Goal: Navigation & Orientation: Find specific page/section

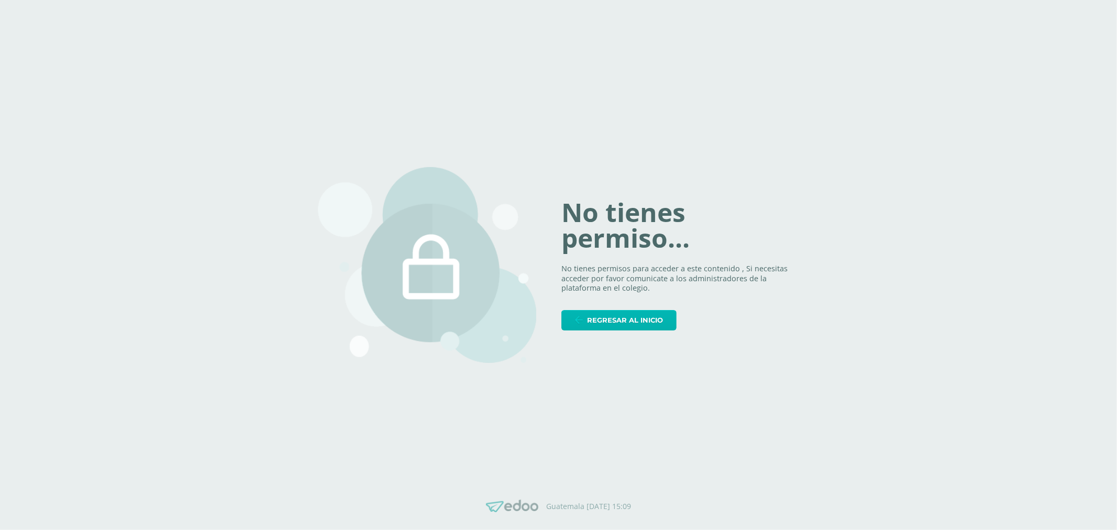
click at [601, 311] on span "Regresar al inicio" at bounding box center [625, 320] width 76 height 19
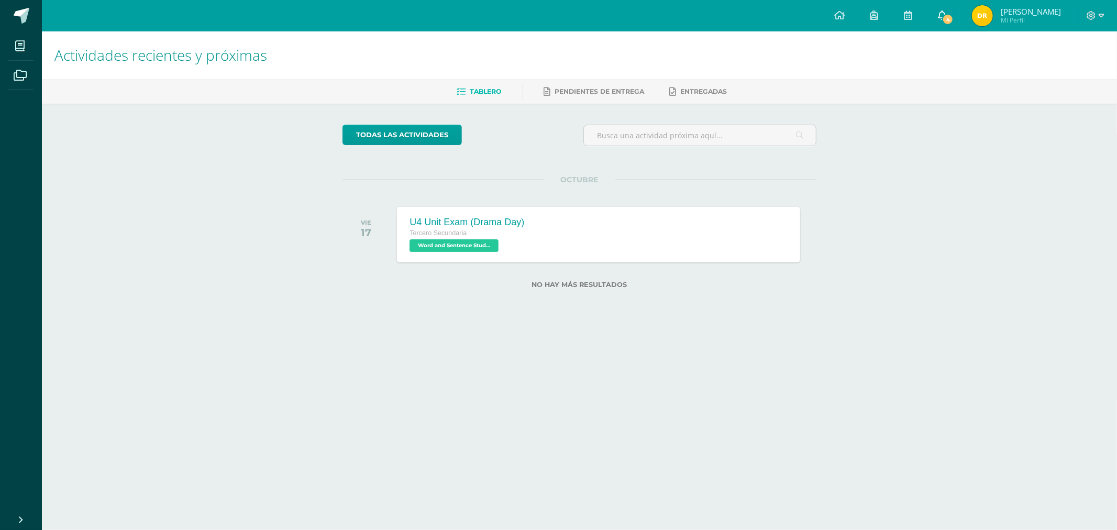
click at [946, 13] on icon at bounding box center [942, 14] width 8 height 9
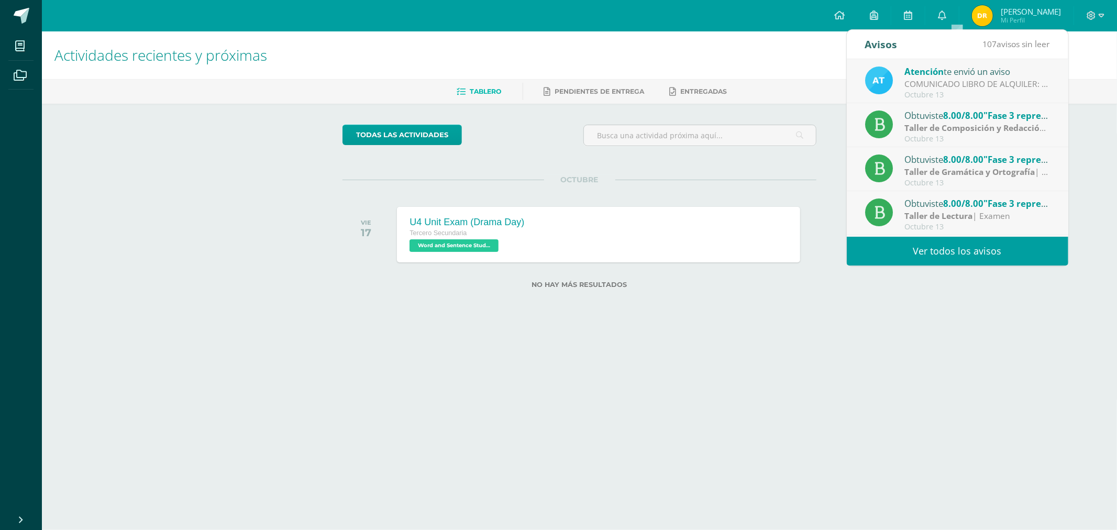
click at [991, 81] on div "COMUNICADO LIBRO DE ALQUILER: Estimados padres de familia, Les compartimos info…" at bounding box center [977, 84] width 146 height 12
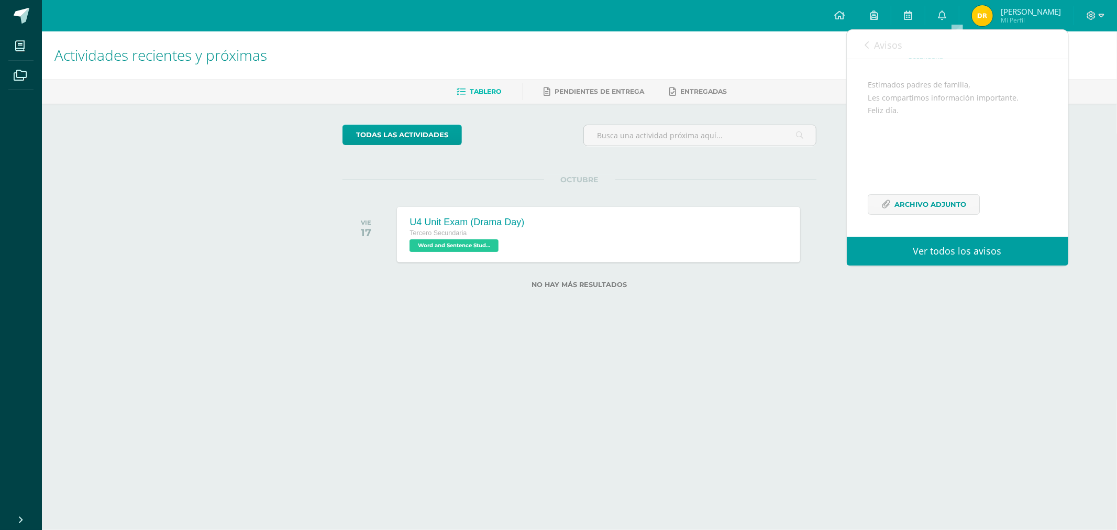
scroll to position [102, 0]
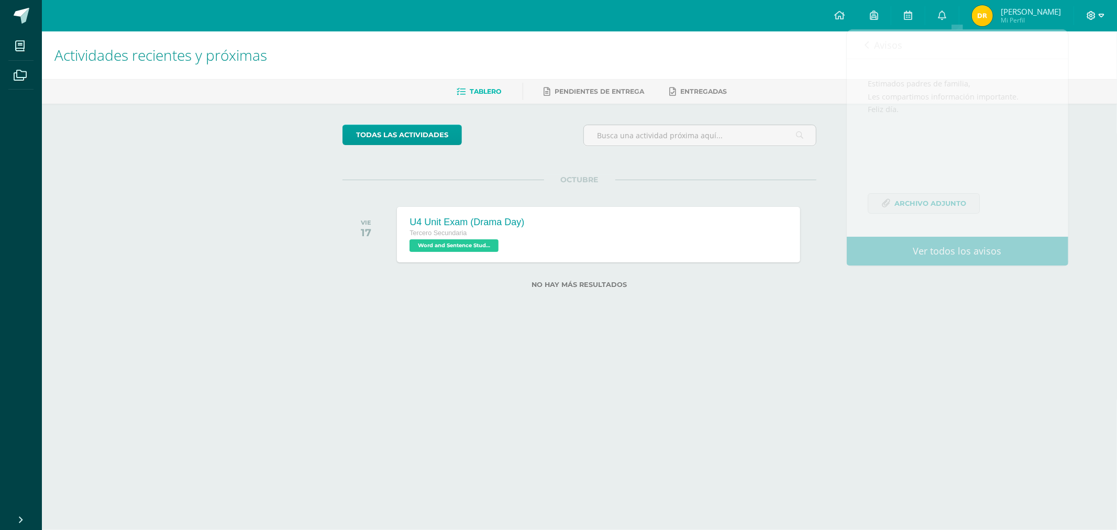
click at [1101, 19] on icon at bounding box center [1102, 15] width 6 height 9
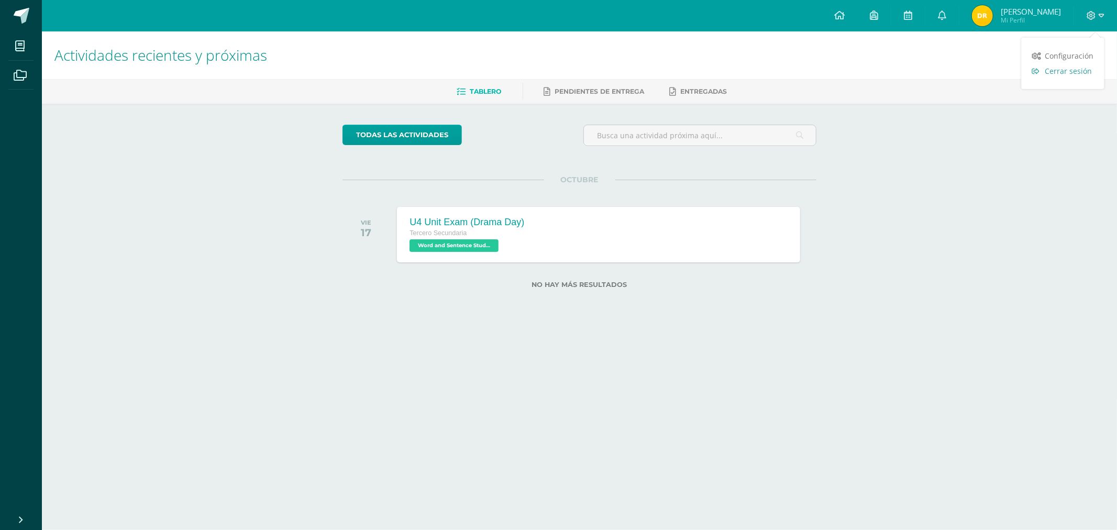
click at [1068, 67] on span "Cerrar sesión" at bounding box center [1068, 71] width 47 height 10
